Goal: Information Seeking & Learning: Learn about a topic

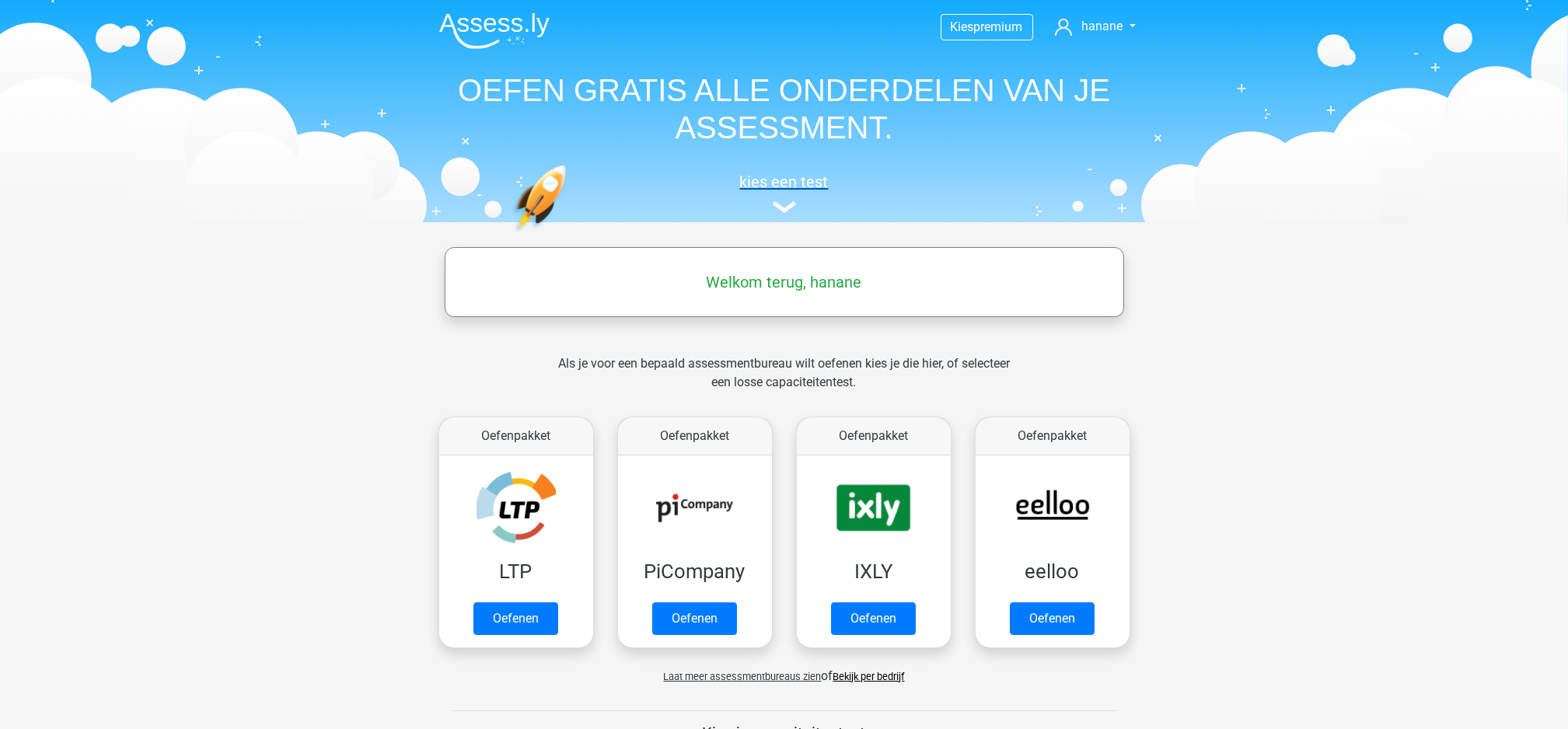
click at [781, 209] on img at bounding box center [784, 207] width 23 height 12
click at [1096, 25] on span "hanane" at bounding box center [1101, 26] width 41 height 15
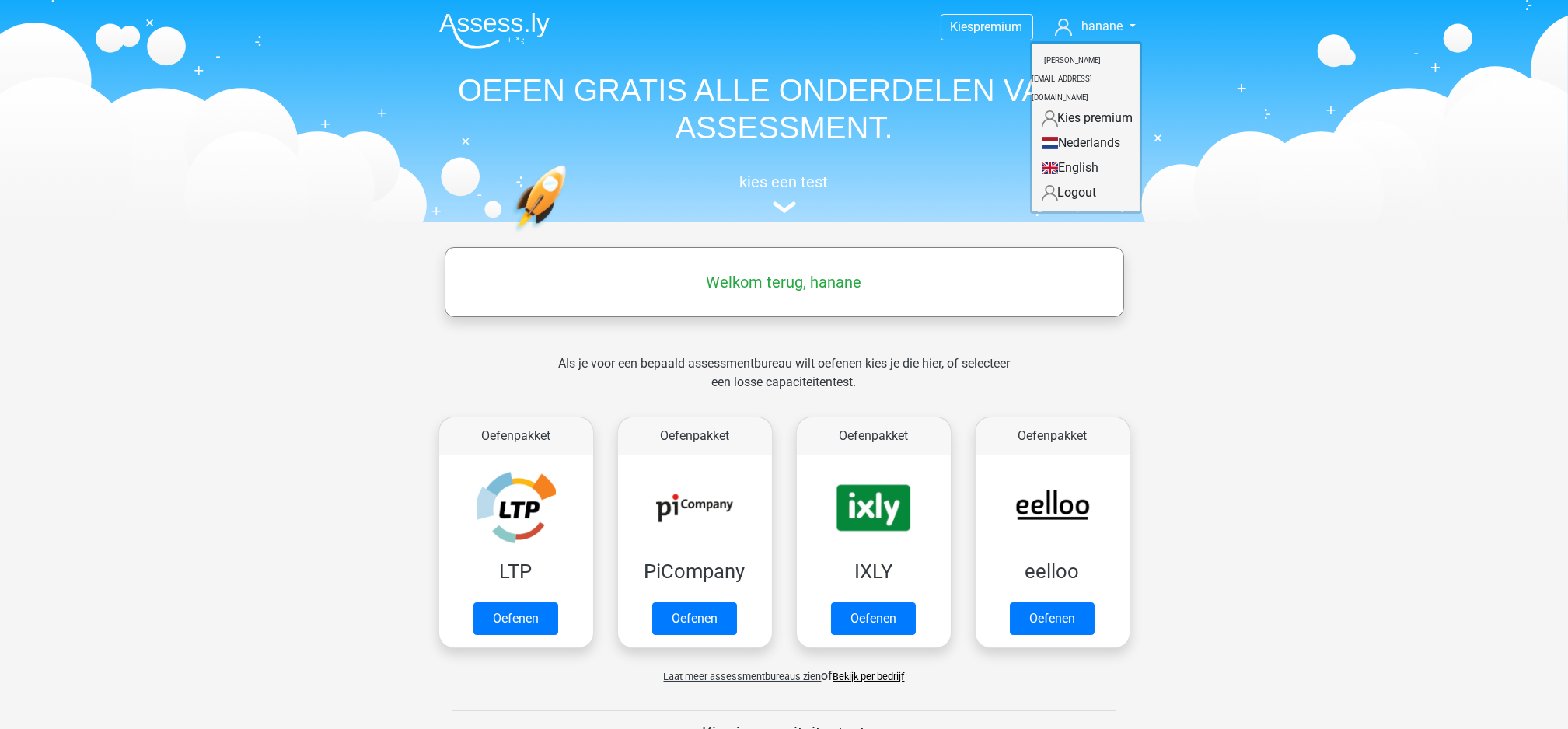
click at [776, 286] on h5 "Welkom terug, hanane" at bounding box center [784, 281] width 664 height 19
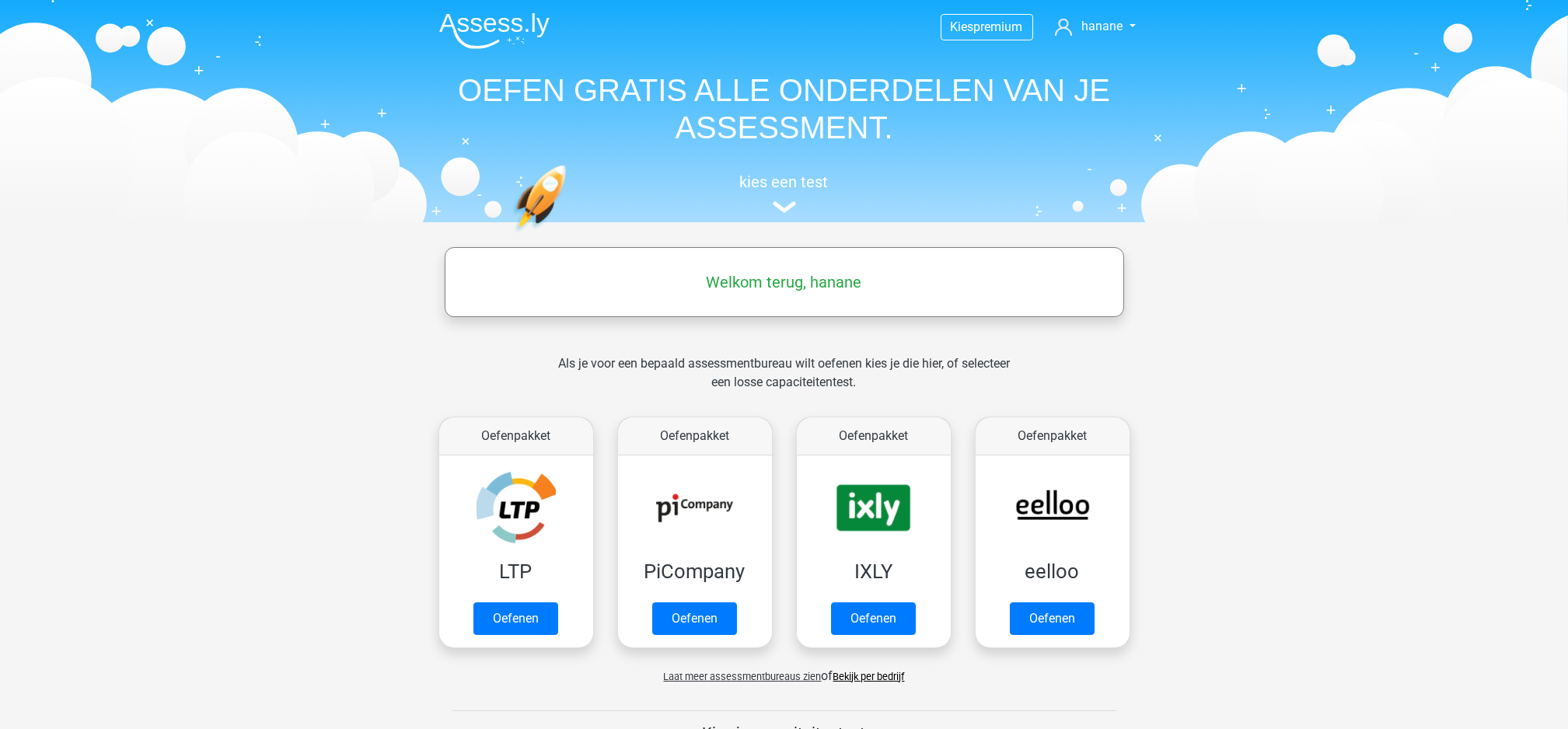
click at [483, 30] on img at bounding box center [494, 31] width 110 height 37
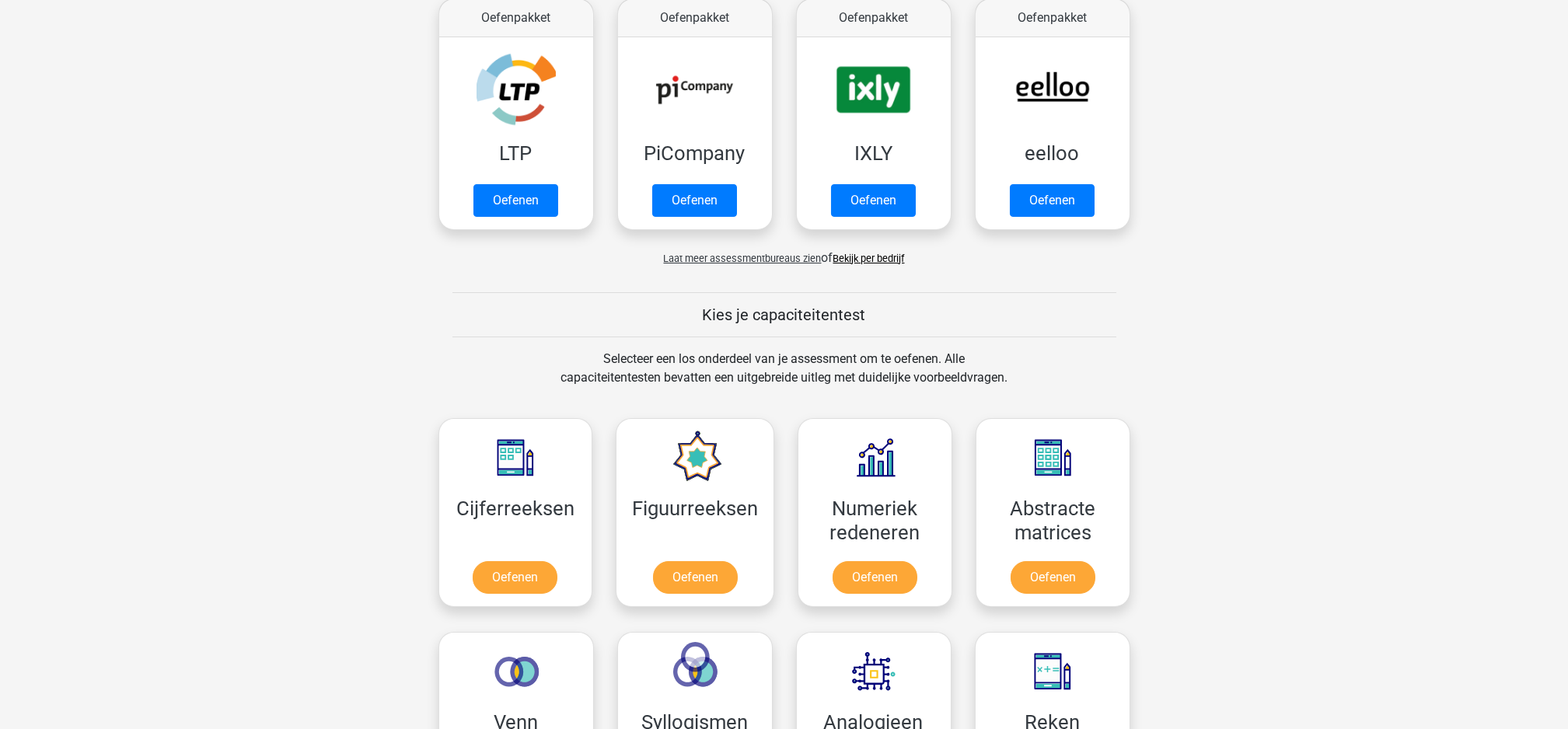
scroll to position [380, 0]
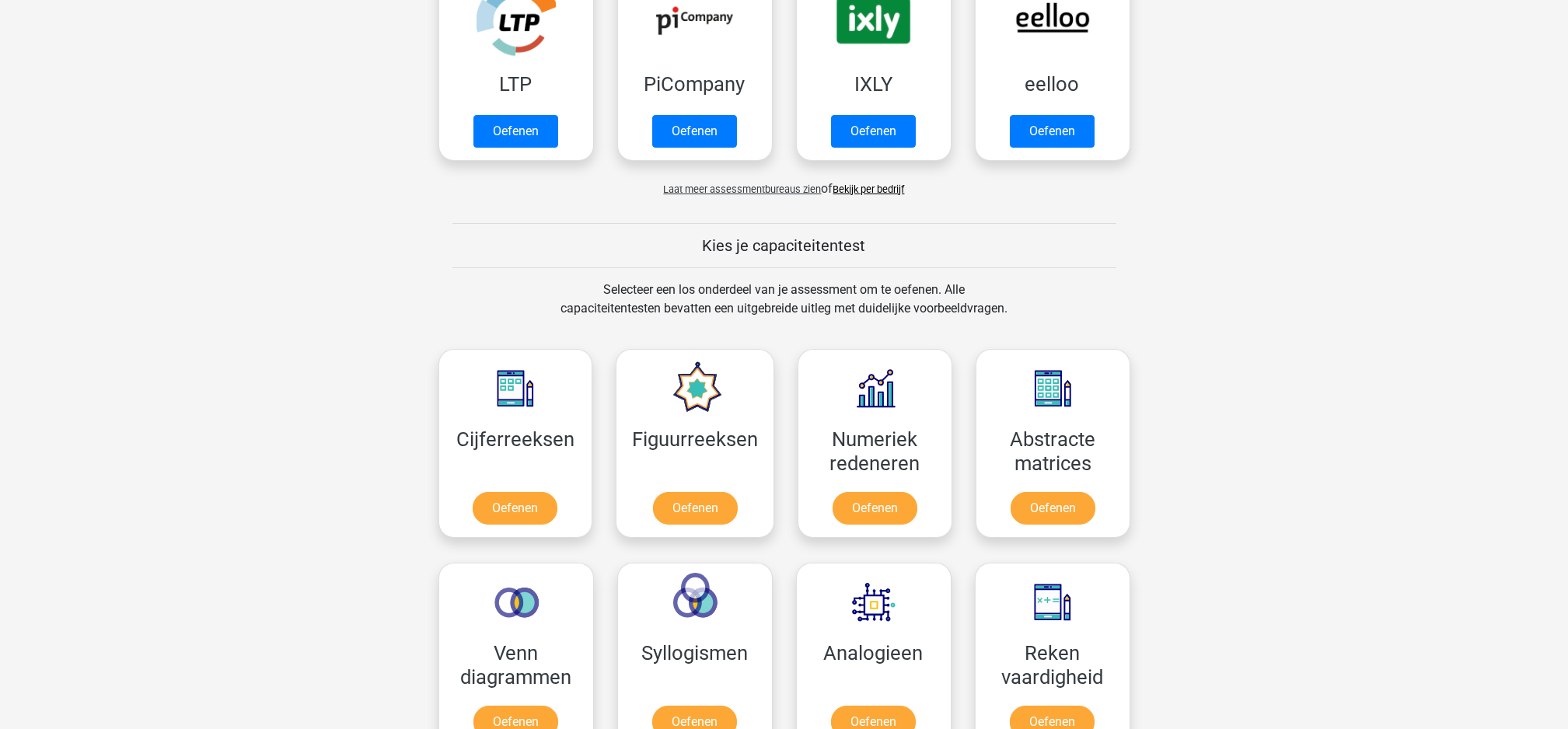
click at [764, 239] on h5 "Kies je capaciteitentest" at bounding box center [784, 246] width 664 height 19
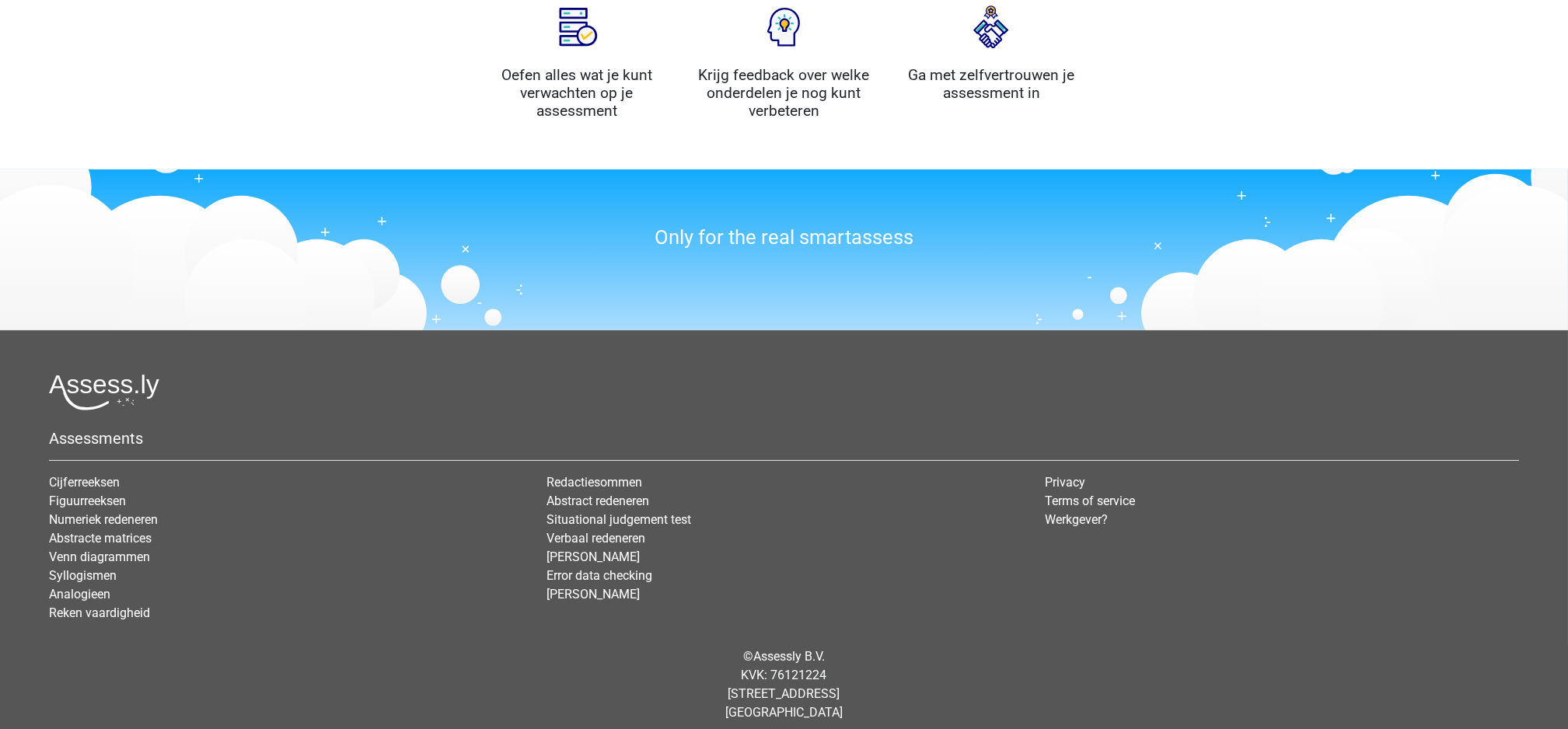
scroll to position [1736, 0]
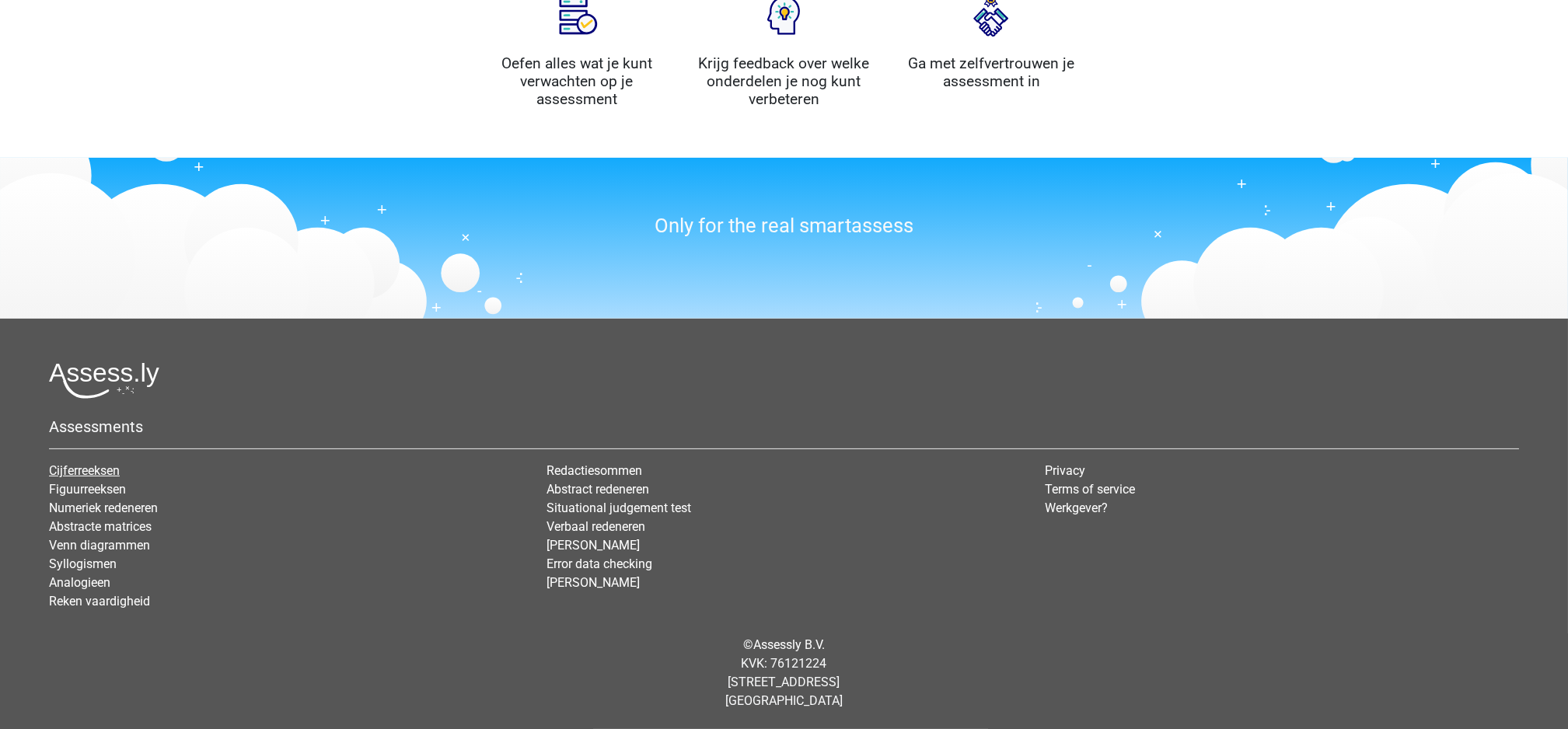
click at [90, 465] on link "Cijferreeksen" at bounding box center [84, 470] width 71 height 15
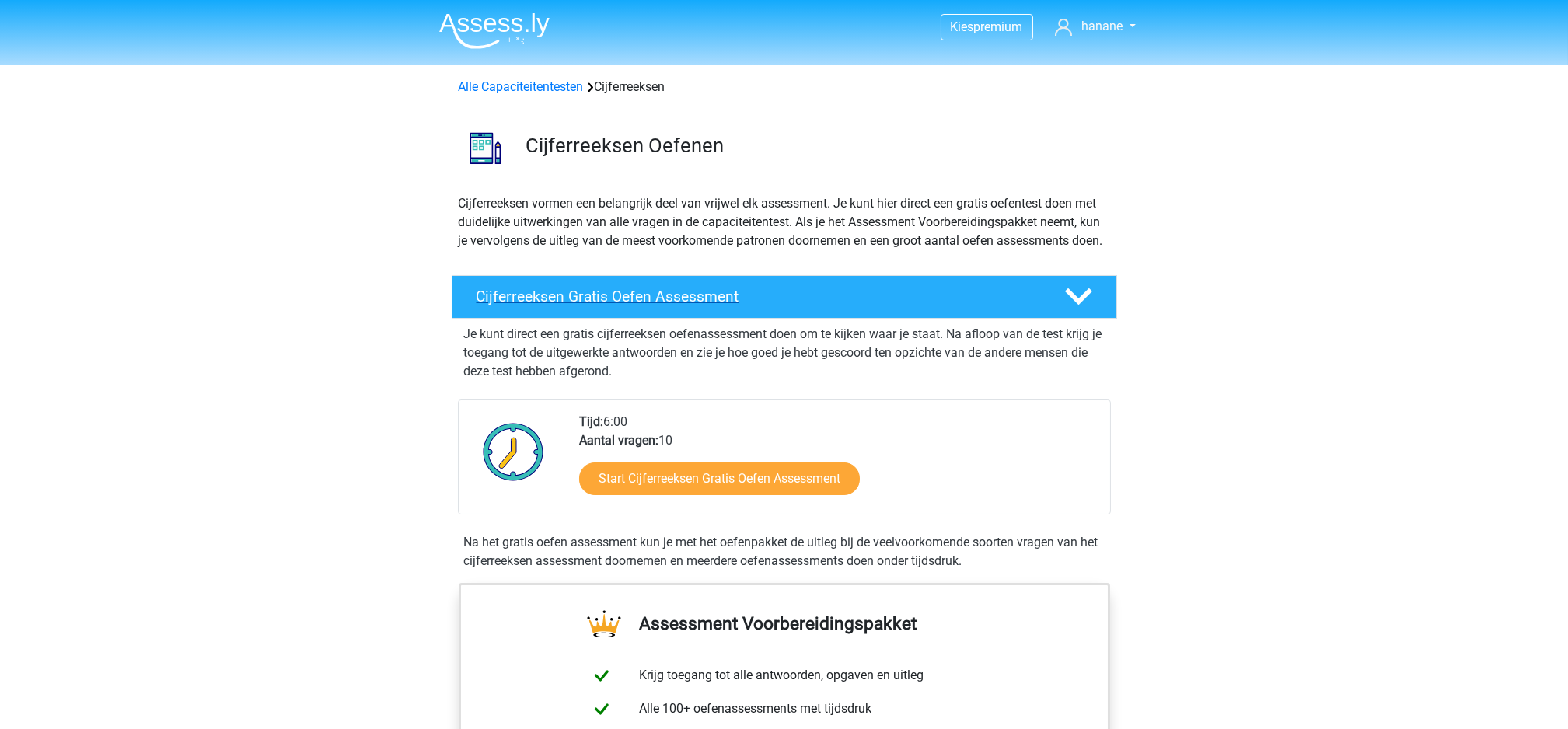
click at [1067, 304] on icon at bounding box center [1078, 296] width 27 height 27
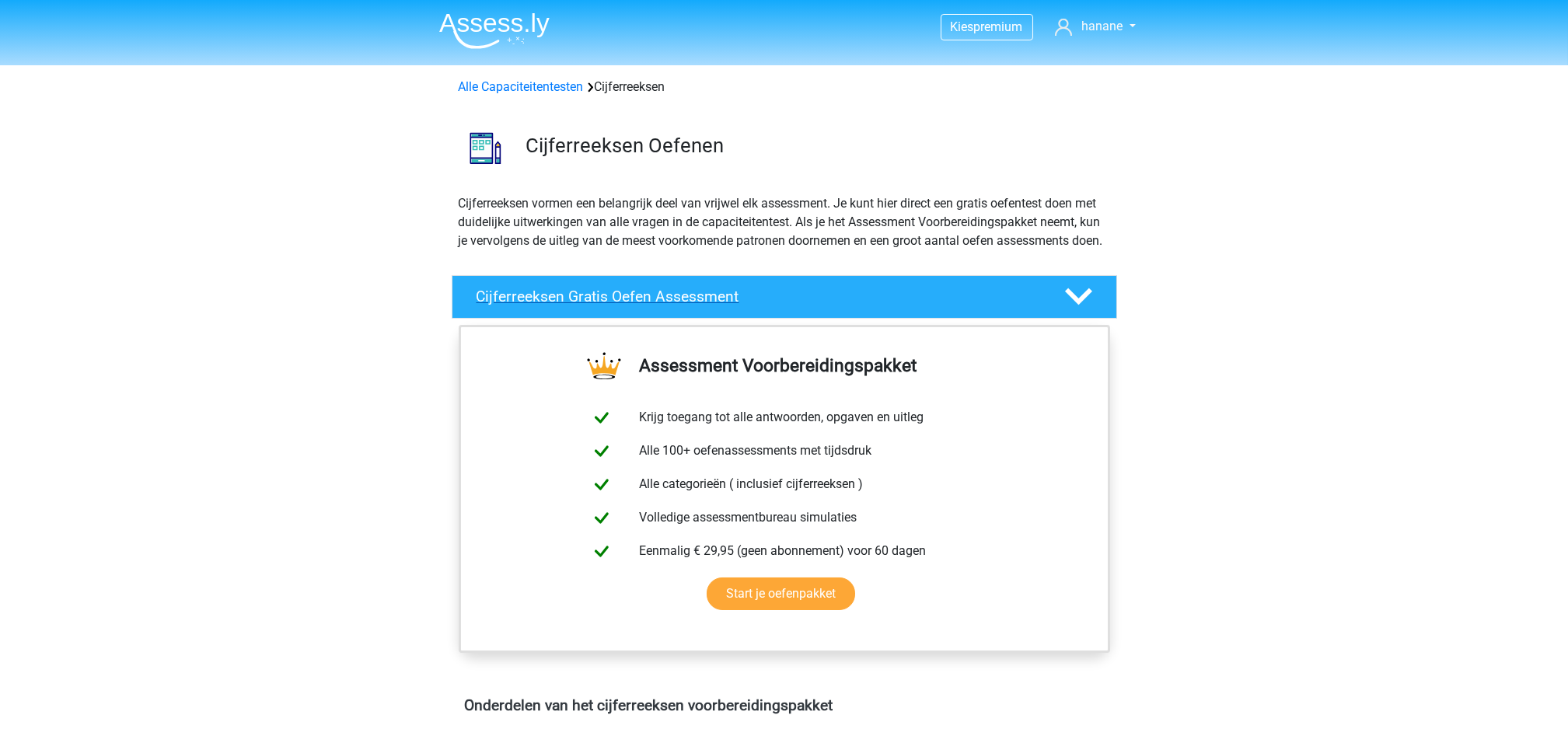
click at [1066, 304] on icon at bounding box center [1078, 296] width 27 height 27
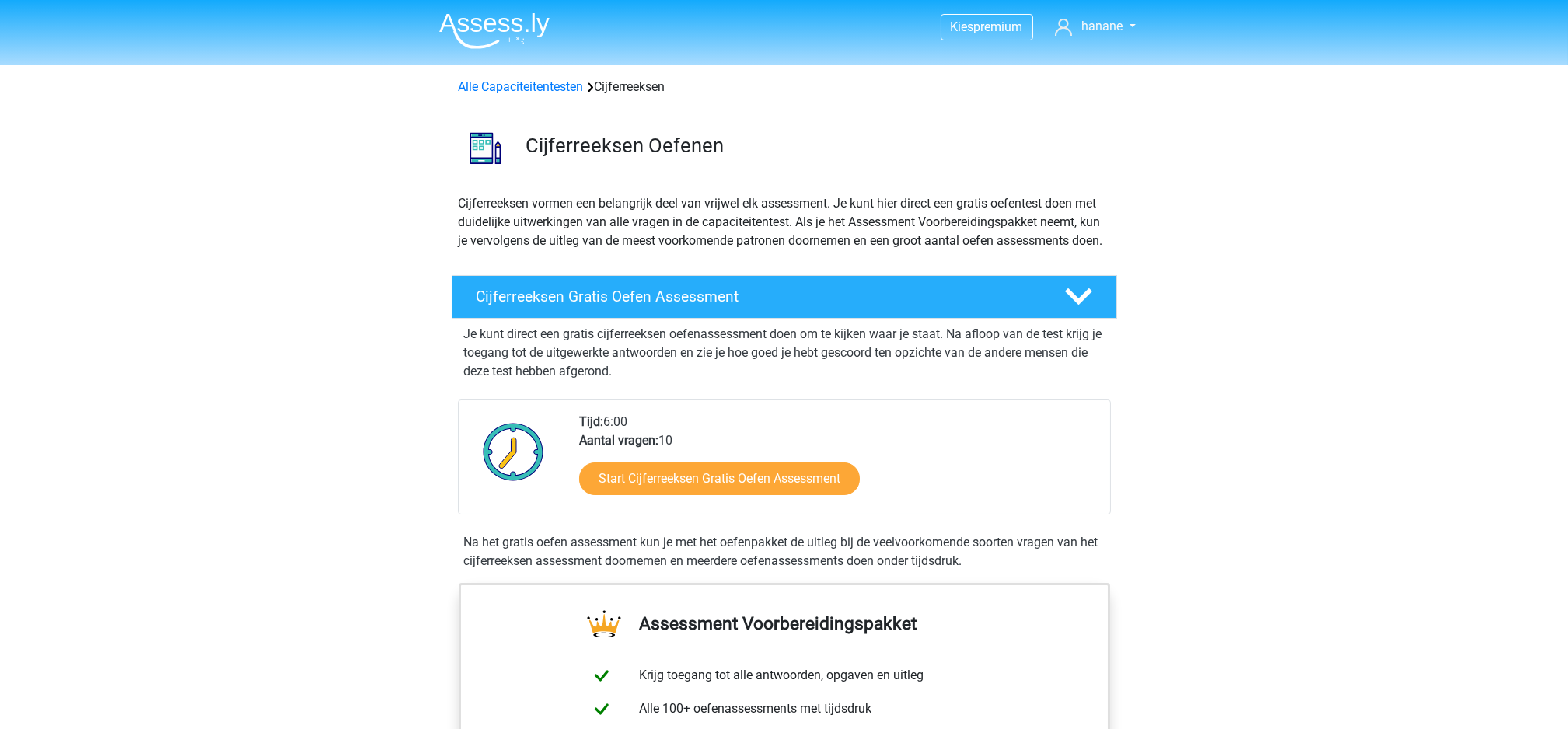
click at [1103, 13] on nav "Kies premium hanane h.mazari@hotmail.com" at bounding box center [784, 27] width 715 height 51
click at [1074, 21] on link "hanane" at bounding box center [1095, 26] width 92 height 19
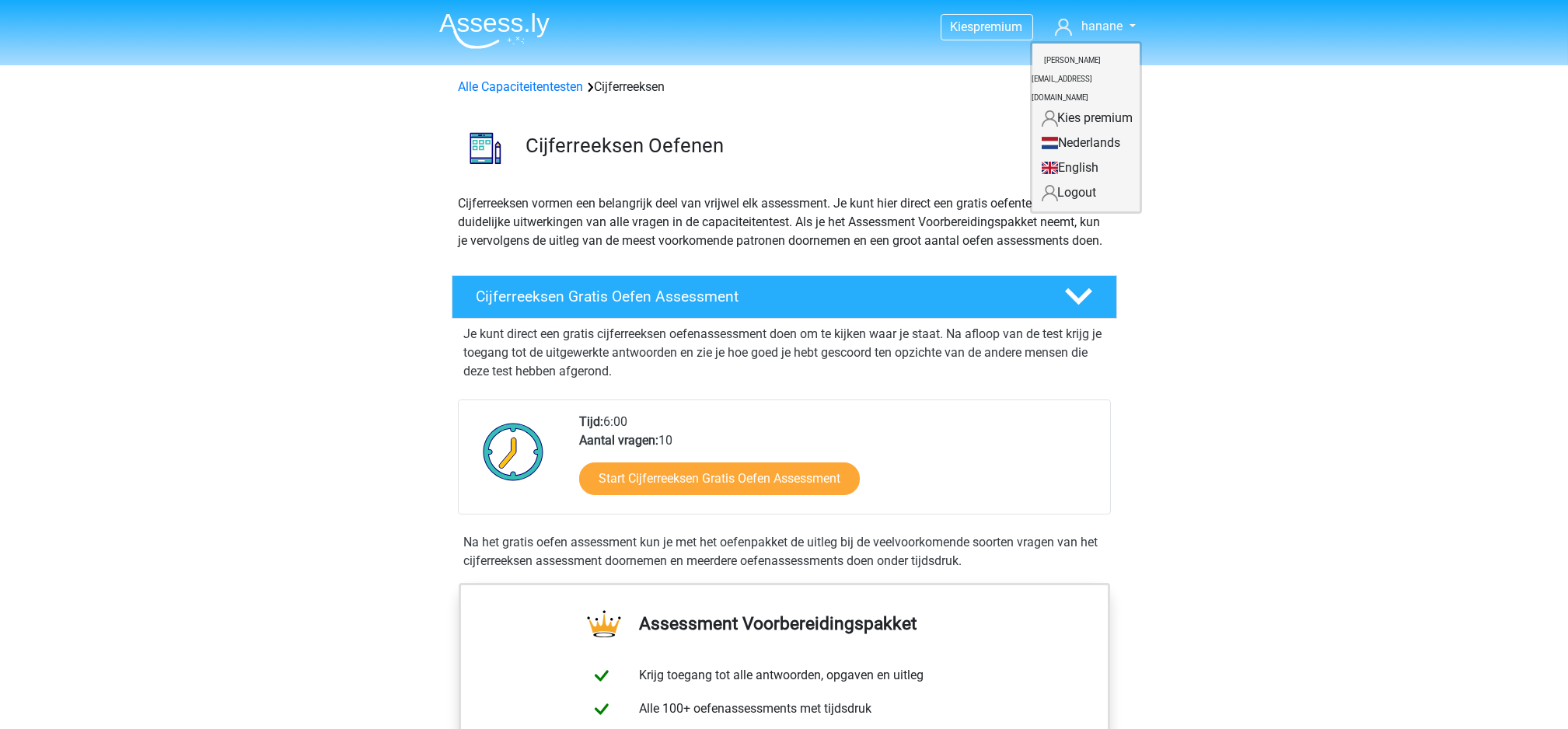
click at [1073, 105] on link "Kies premium" at bounding box center [1086, 117] width 107 height 25
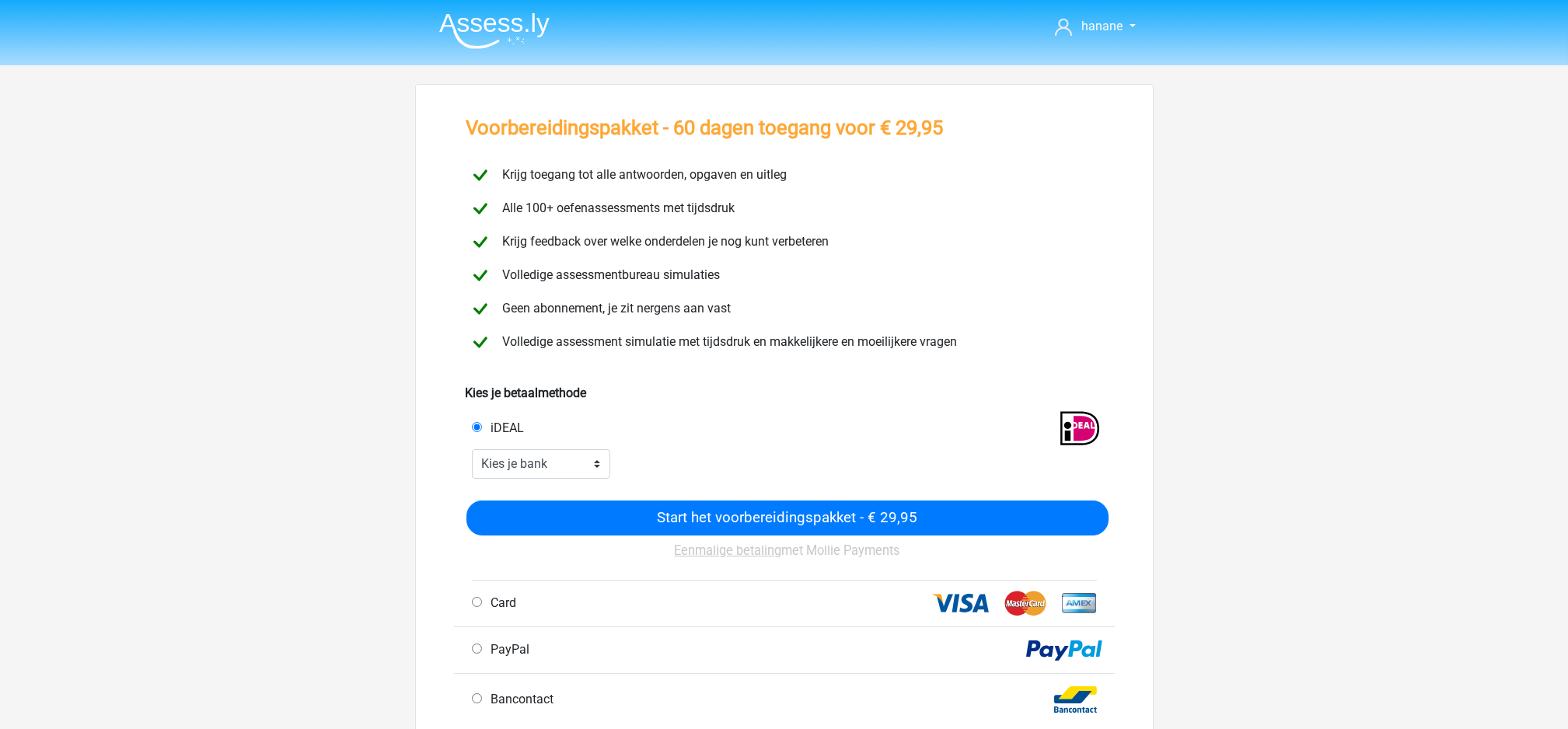
click at [471, 19] on img at bounding box center [494, 31] width 110 height 37
